Goal: Task Accomplishment & Management: Complete application form

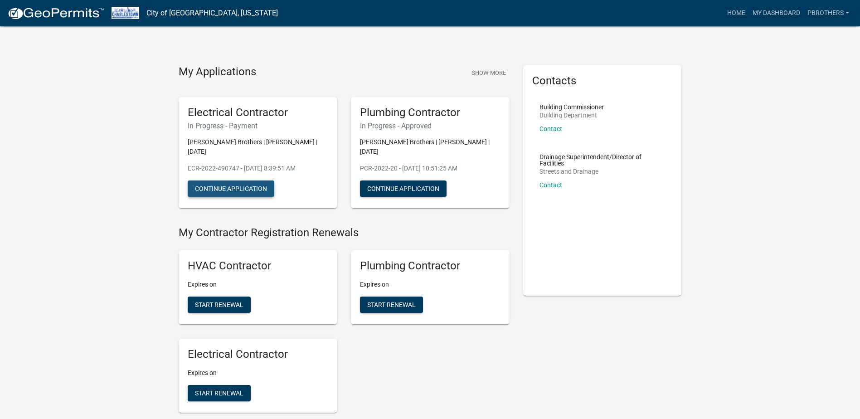
click at [195, 180] on button "Continue Application" at bounding box center [231, 188] width 87 height 16
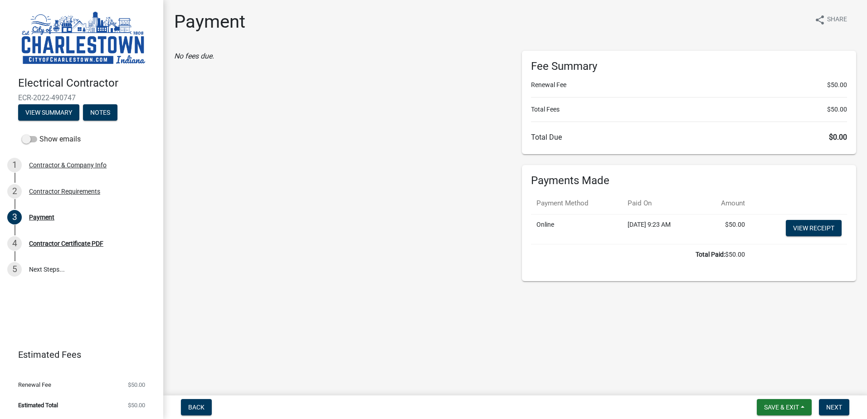
click at [423, 154] on div "No fees due." at bounding box center [341, 166] width 348 height 230
click at [437, 204] on div "No fees due." at bounding box center [341, 166] width 348 height 230
click at [414, 144] on div "No fees due." at bounding box center [341, 166] width 348 height 230
click at [841, 403] on span "Next" at bounding box center [834, 406] width 16 height 7
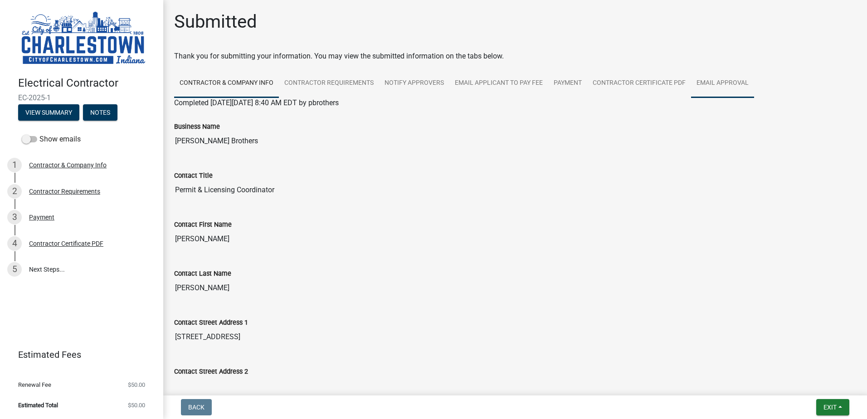
click at [693, 76] on link "Email Approval" at bounding box center [722, 83] width 63 height 29
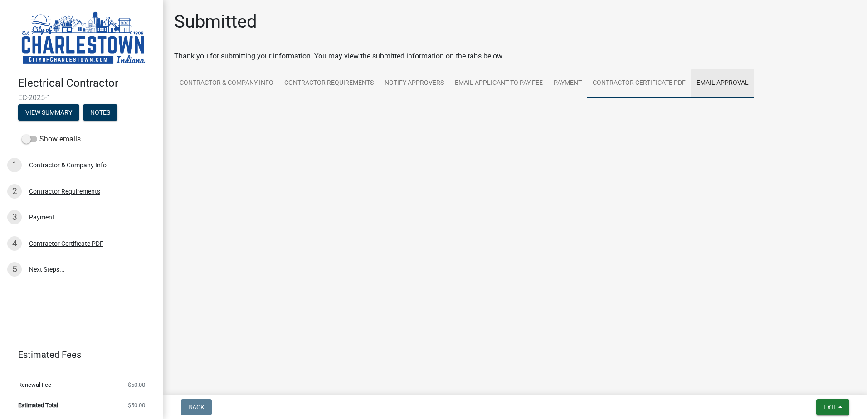
click at [656, 82] on link "Contractor Certificate PDF" at bounding box center [639, 83] width 104 height 29
click at [231, 104] on span "Completed [DATE][DATE] 1:32 PM EDT by pbrothers" at bounding box center [256, 102] width 165 height 9
click at [232, 113] on link "Contractor Certificate PDF" at bounding box center [215, 113] width 83 height 9
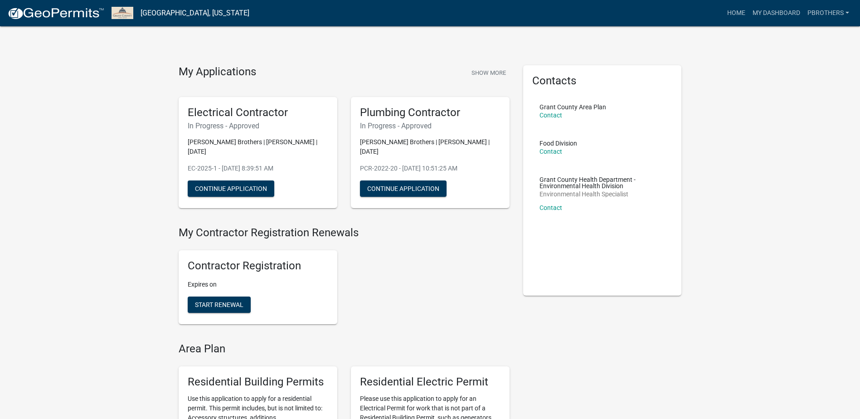
click at [437, 299] on div "Contractor Registration Expires on Start Renewal" at bounding box center [344, 287] width 345 height 88
click at [410, 184] on button "Continue Application" at bounding box center [403, 188] width 87 height 16
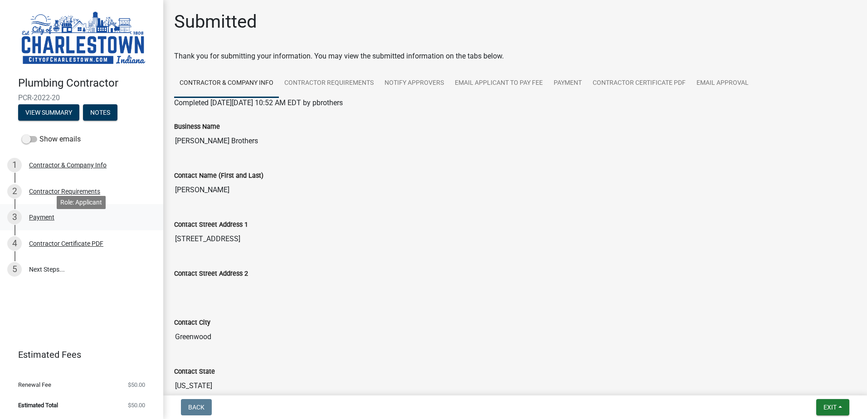
click at [66, 224] on div "3 Payment" at bounding box center [77, 217] width 141 height 15
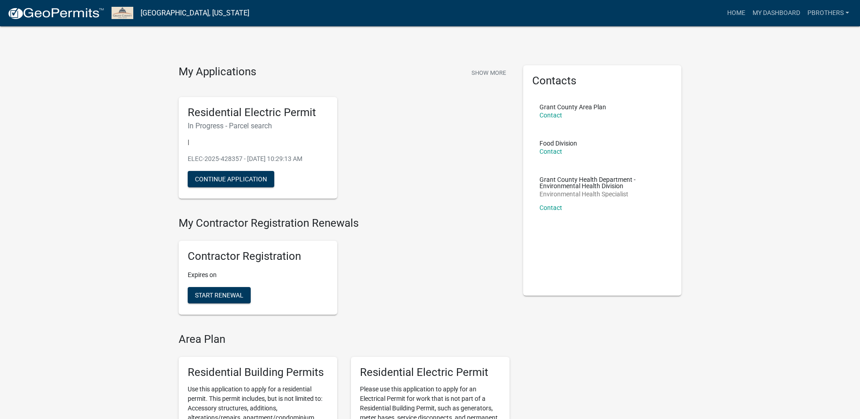
click at [451, 157] on div "Residential Electric Permit In Progress - Parcel search | ELEC-2025-428357 - [D…" at bounding box center [344, 148] width 345 height 117
click at [458, 235] on div "Contractor Registration Expires on Start Renewal" at bounding box center [344, 277] width 345 height 88
click at [444, 176] on div "Residential Electric Permit In Progress - Parcel search | ELEC-2025-428357 - Ma…" at bounding box center [344, 148] width 345 height 117
click at [455, 265] on div "Contractor Registration Expires on Start Renewal" at bounding box center [344, 277] width 345 height 88
click at [227, 169] on div "Residential Electric Permit In Progress - Parcel search | ELEC-2025-428357 - Ma…" at bounding box center [258, 148] width 159 height 102
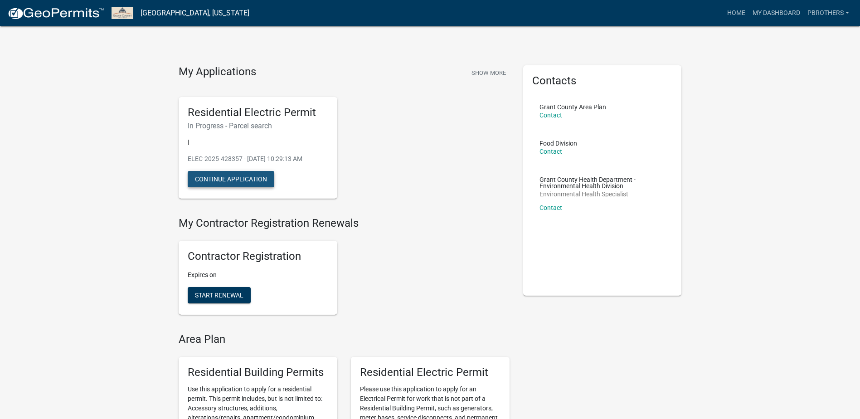
click at [242, 176] on button "Continue Application" at bounding box center [231, 179] width 87 height 16
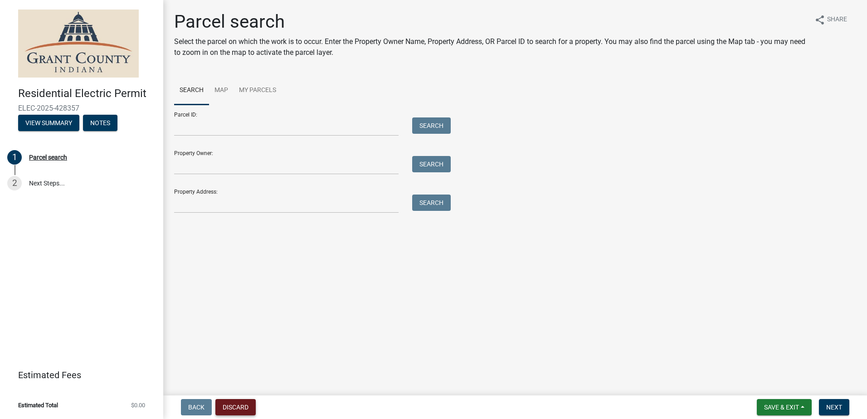
drag, startPoint x: 233, startPoint y: 417, endPoint x: 239, endPoint y: 403, distance: 15.0
click at [233, 417] on nav "Back Discard Save & Exit Save Save & Exit Next" at bounding box center [515, 407] width 704 height 24
click at [240, 402] on button "Discard" at bounding box center [235, 407] width 40 height 16
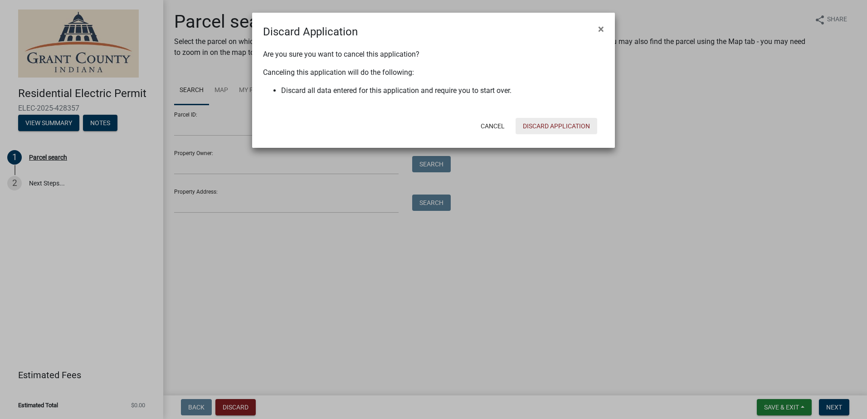
click at [532, 130] on button "Discard Application" at bounding box center [556, 126] width 82 height 16
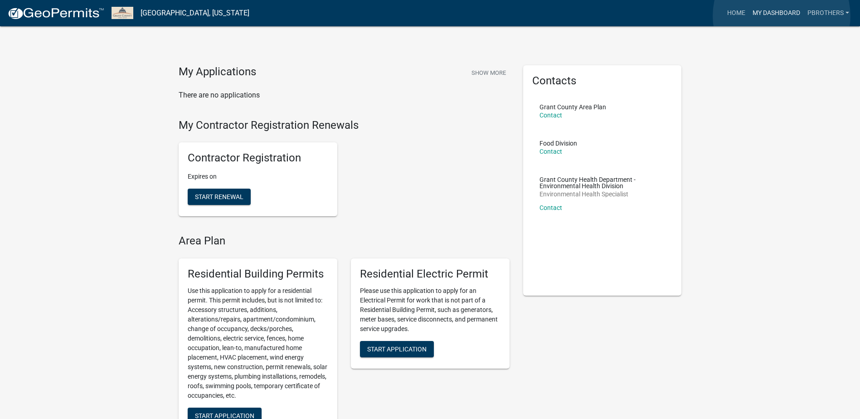
click at [782, 16] on link "My Dashboard" at bounding box center [776, 13] width 55 height 17
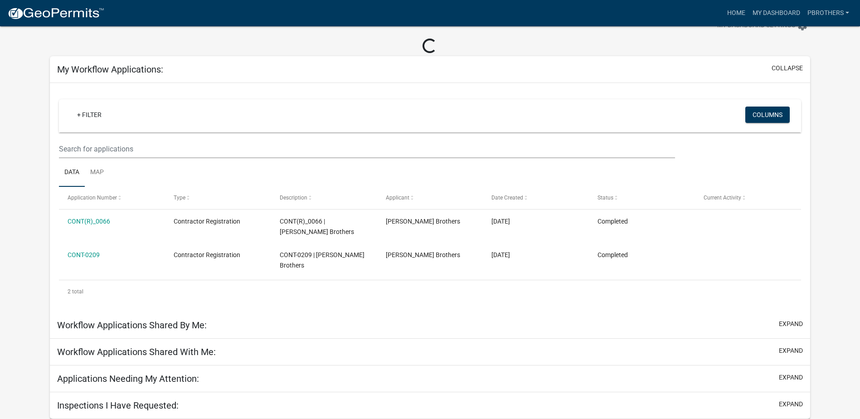
scroll to position [26, 0]
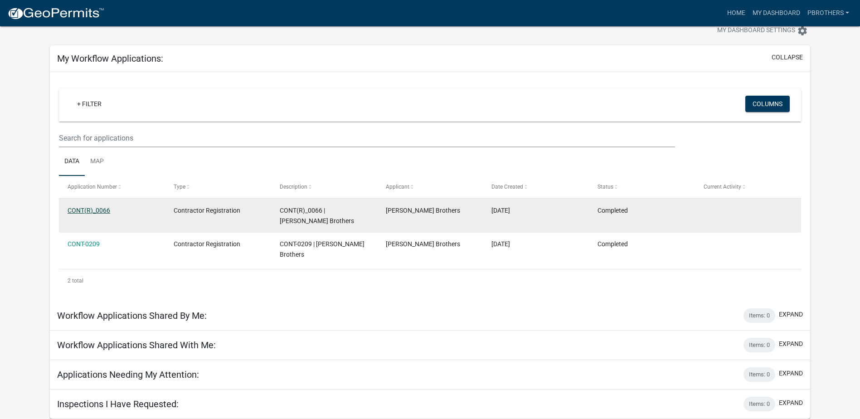
click at [85, 208] on link "CONT(R)_0066" at bounding box center [89, 210] width 43 height 7
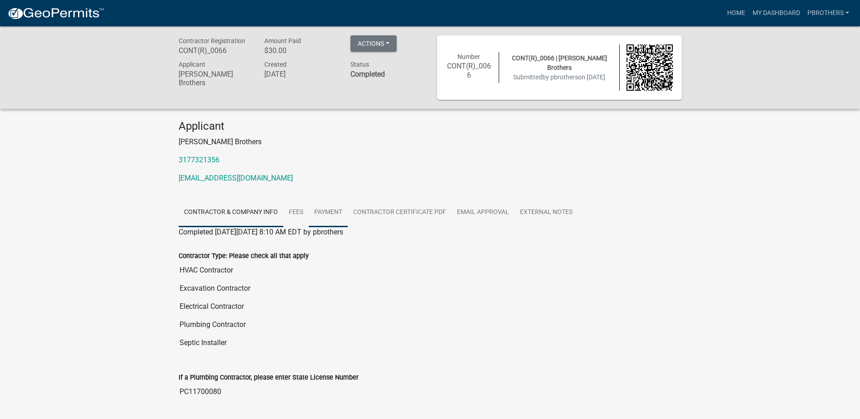
click at [328, 212] on link "Payment" at bounding box center [328, 212] width 39 height 29
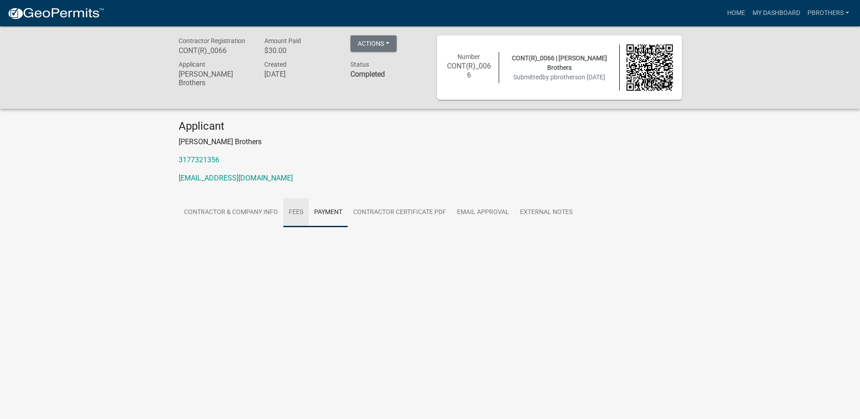
click at [297, 212] on link "Fees" at bounding box center [295, 212] width 25 height 29
click at [312, 212] on link "Payment" at bounding box center [328, 212] width 39 height 29
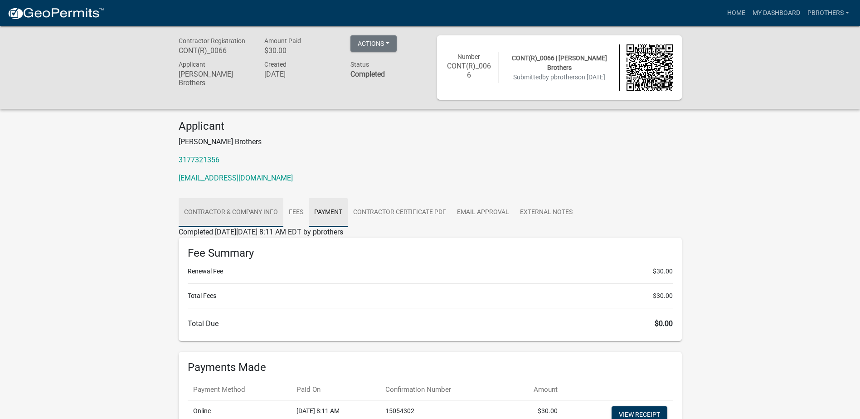
click at [272, 209] on link "Contractor & Company Info" at bounding box center [231, 212] width 105 height 29
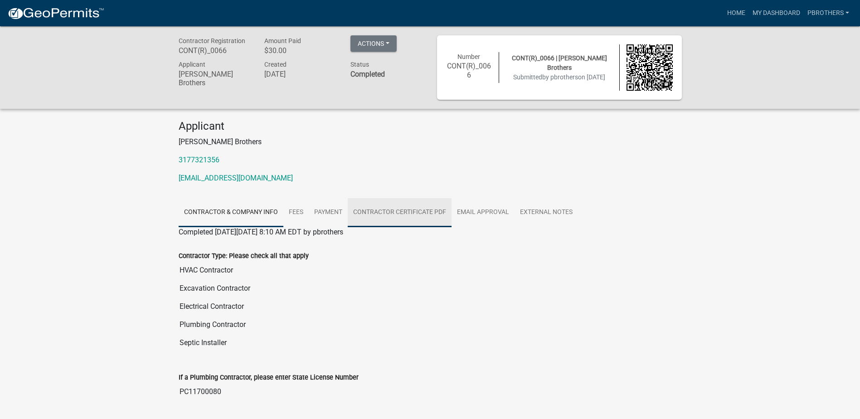
click at [351, 211] on link "Contractor Certificate PDF" at bounding box center [400, 212] width 104 height 29
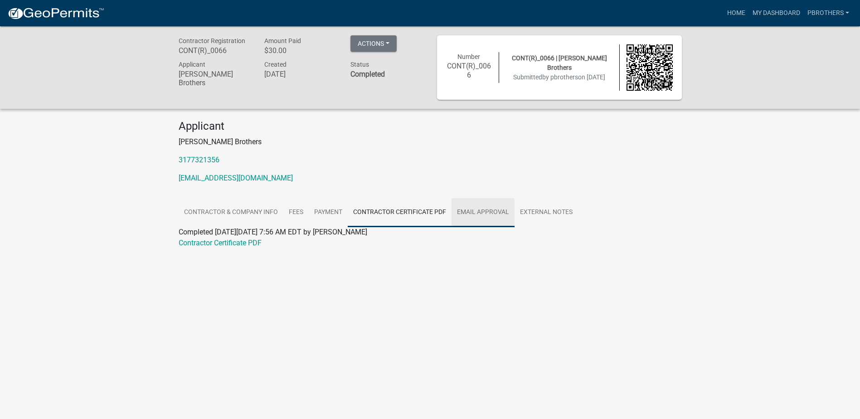
click at [491, 209] on link "Email Approval" at bounding box center [483, 212] width 63 height 29
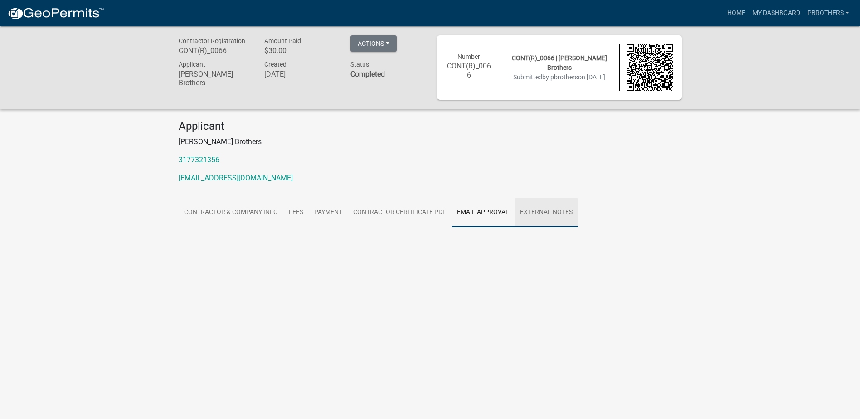
click at [560, 217] on link "External Notes" at bounding box center [546, 212] width 63 height 29
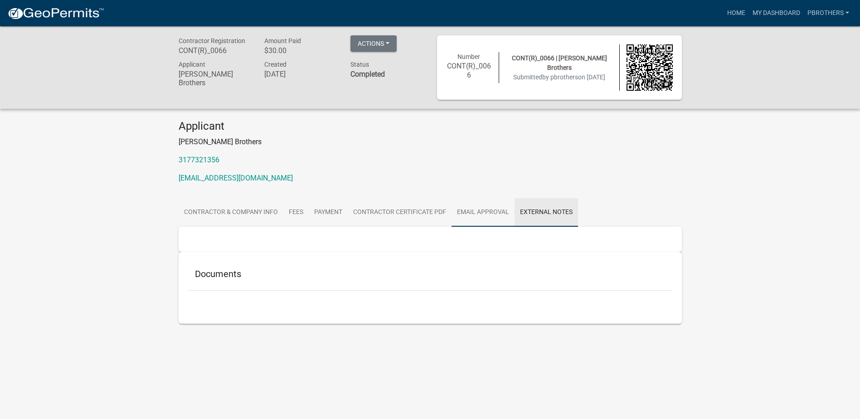
click at [488, 216] on link "Email Approval" at bounding box center [483, 212] width 63 height 29
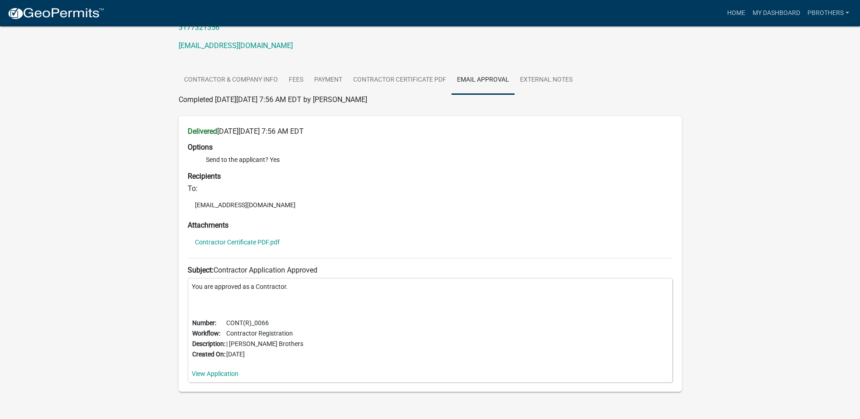
scroll to position [136, 0]
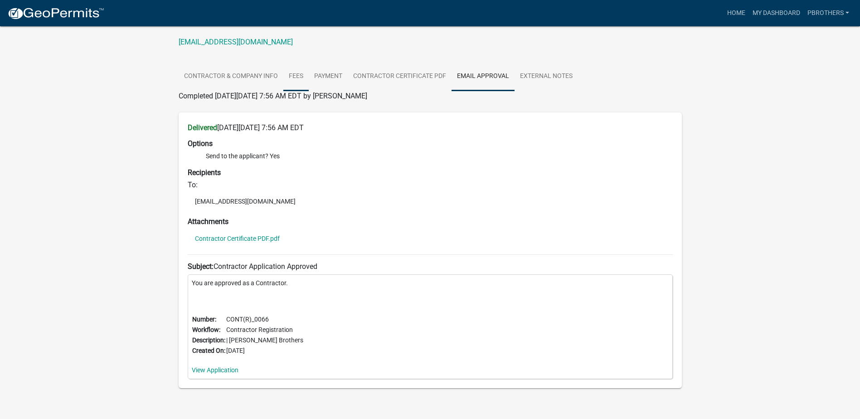
click at [304, 79] on link "Fees" at bounding box center [295, 76] width 25 height 29
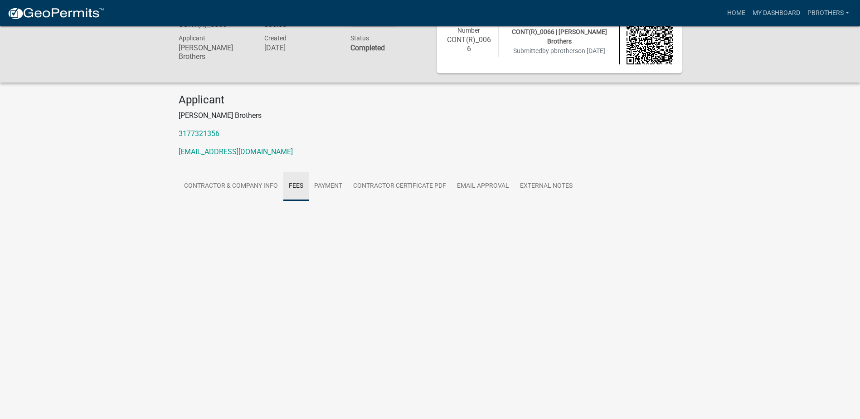
scroll to position [26, 0]
click at [329, 177] on link "Payment" at bounding box center [328, 186] width 39 height 29
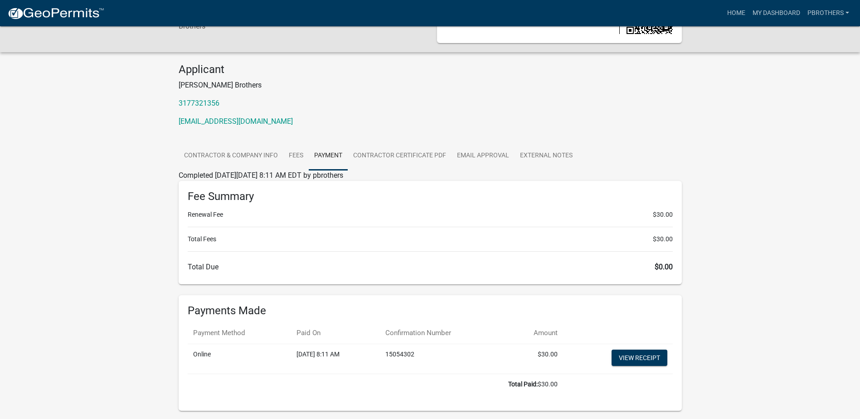
scroll to position [87, 0]
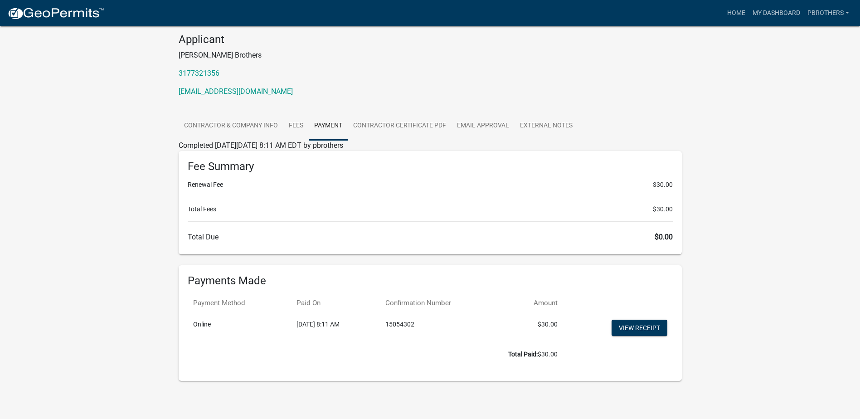
click at [651, 338] on td "View receipt" at bounding box center [618, 329] width 110 height 30
click at [646, 328] on link "View receipt" at bounding box center [640, 328] width 56 height 16
